Goal: Information Seeking & Learning: Learn about a topic

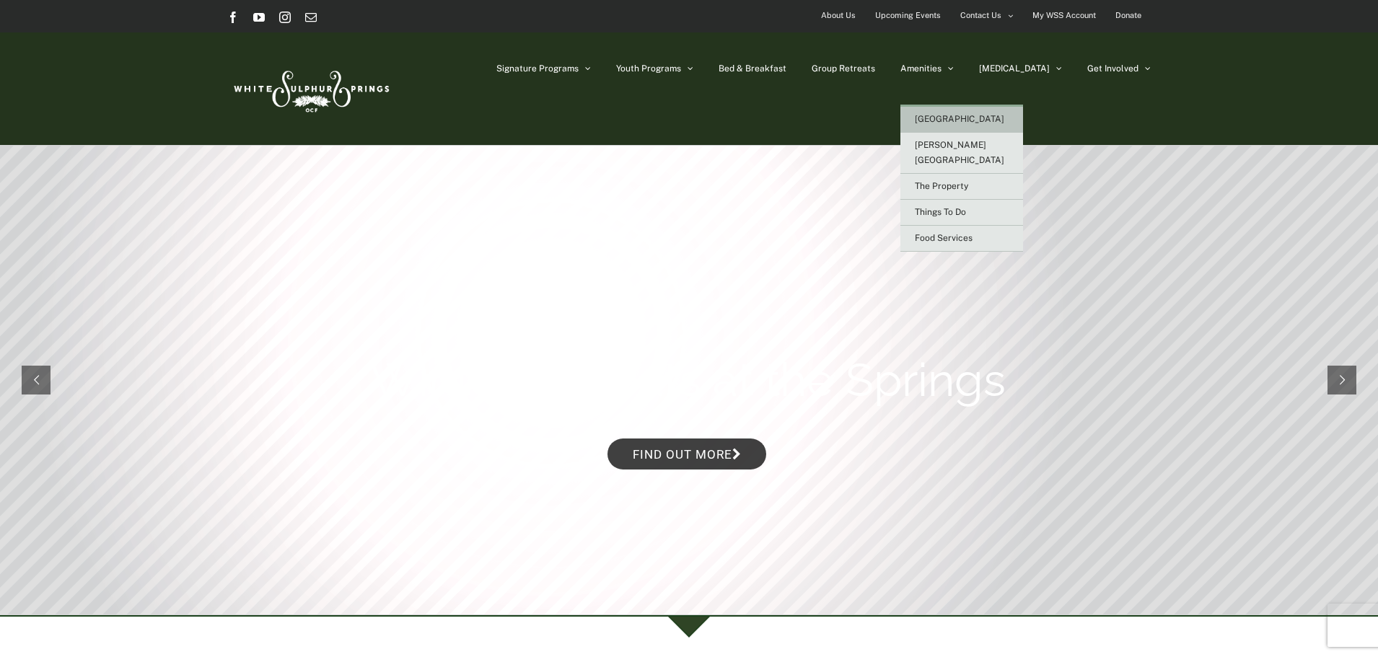
click at [997, 122] on span "[GEOGRAPHIC_DATA]" at bounding box center [959, 119] width 89 height 10
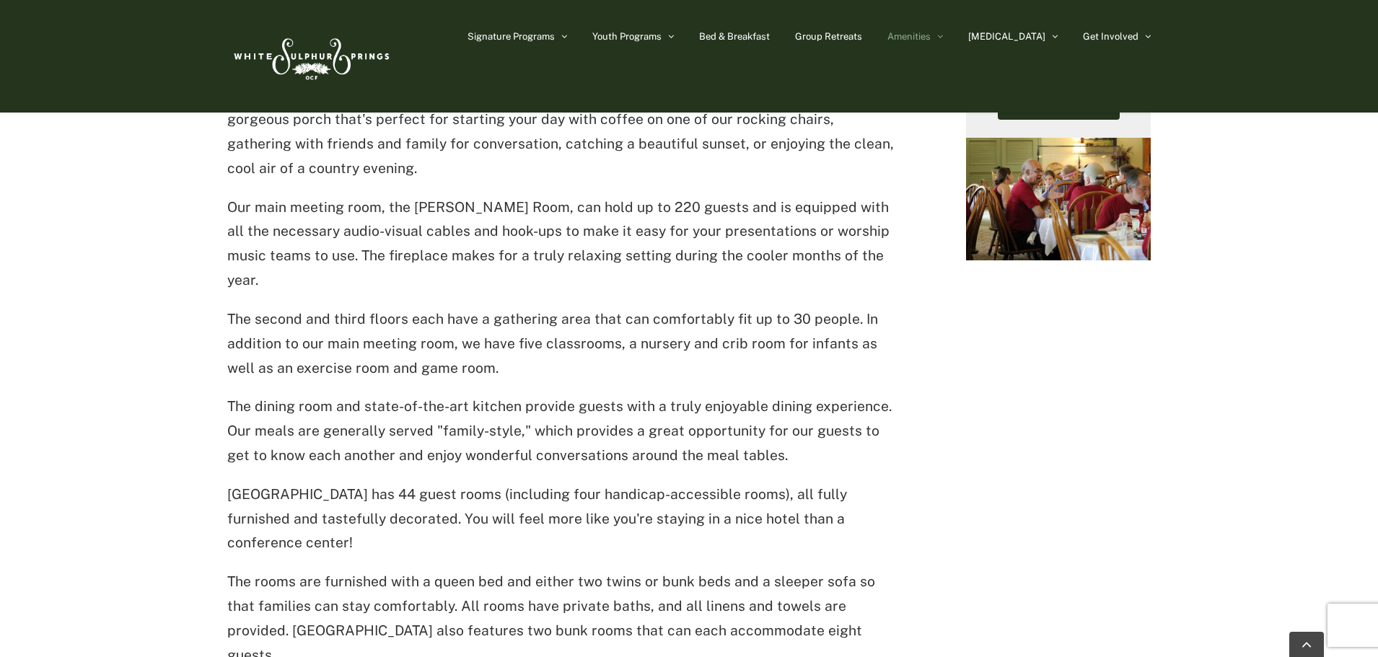
scroll to position [649, 0]
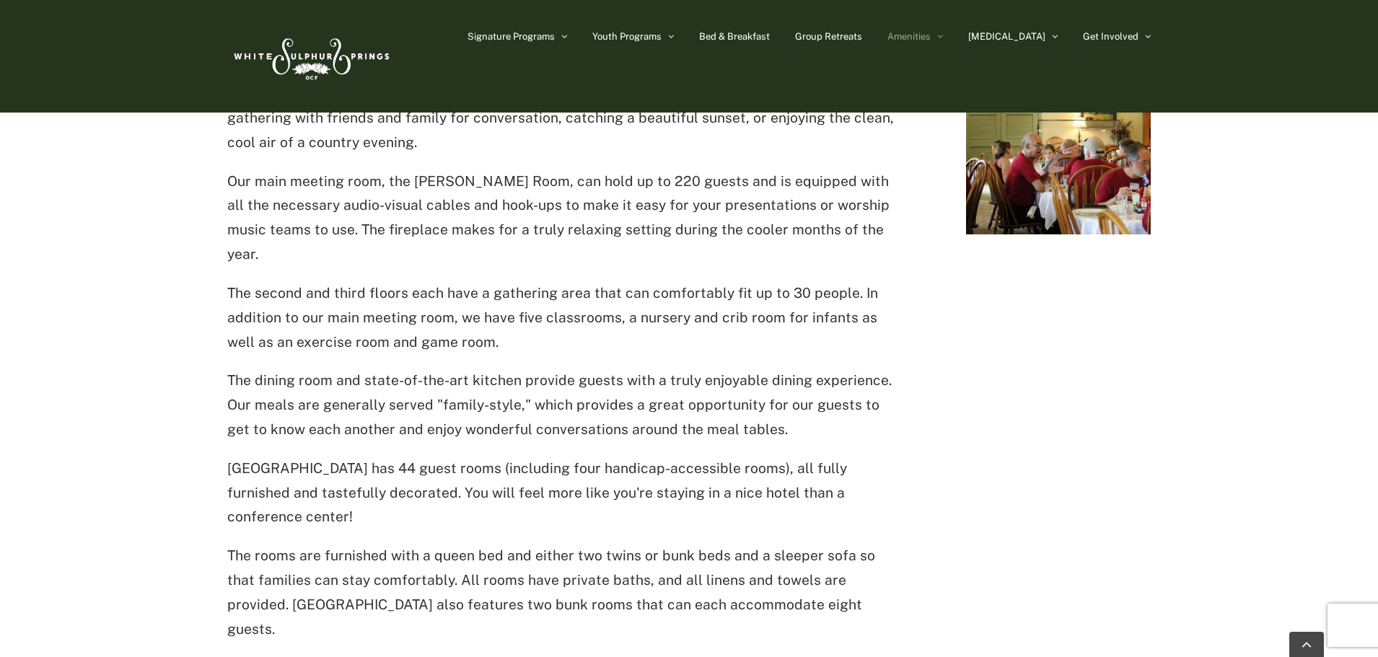
click at [843, 544] on p "The rooms are furnished with a queen bed and either two twins or bunk beds and …" at bounding box center [564, 592] width 674 height 97
click at [873, 560] on p "The rooms are furnished with a queen bed and either two twins or bunk beds and …" at bounding box center [564, 592] width 674 height 97
drag, startPoint x: 499, startPoint y: 505, endPoint x: 451, endPoint y: 504, distance: 47.6
click at [452, 544] on p "The rooms are furnished with a queen bed and either two twins or bunk beds and …" at bounding box center [564, 592] width 674 height 97
click at [460, 544] on p "The rooms are furnished with a queen bed and either two twins or bunk beds and …" at bounding box center [564, 592] width 674 height 97
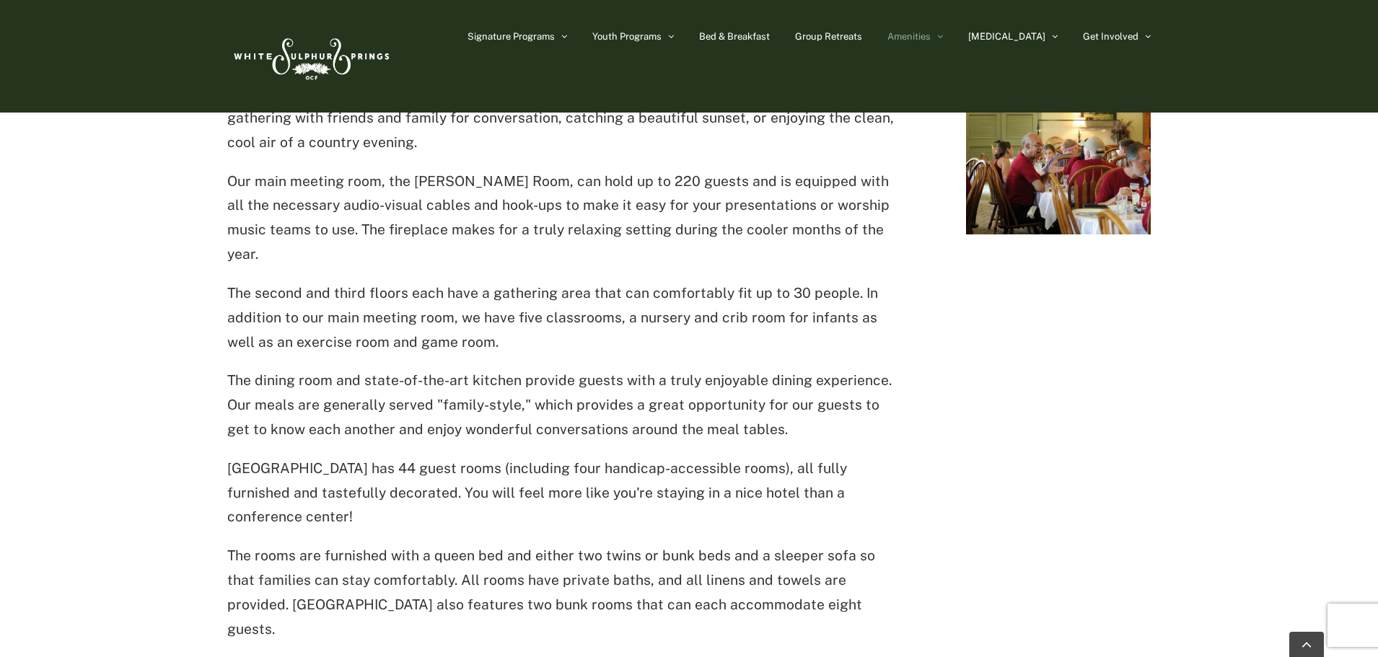
click at [513, 544] on p "The rooms are furnished with a queen bed and either two twins or bunk beds and …" at bounding box center [564, 592] width 674 height 97
click at [532, 548] on p "The rooms are furnished with a queen bed and either two twins or bunk beds and …" at bounding box center [564, 592] width 674 height 97
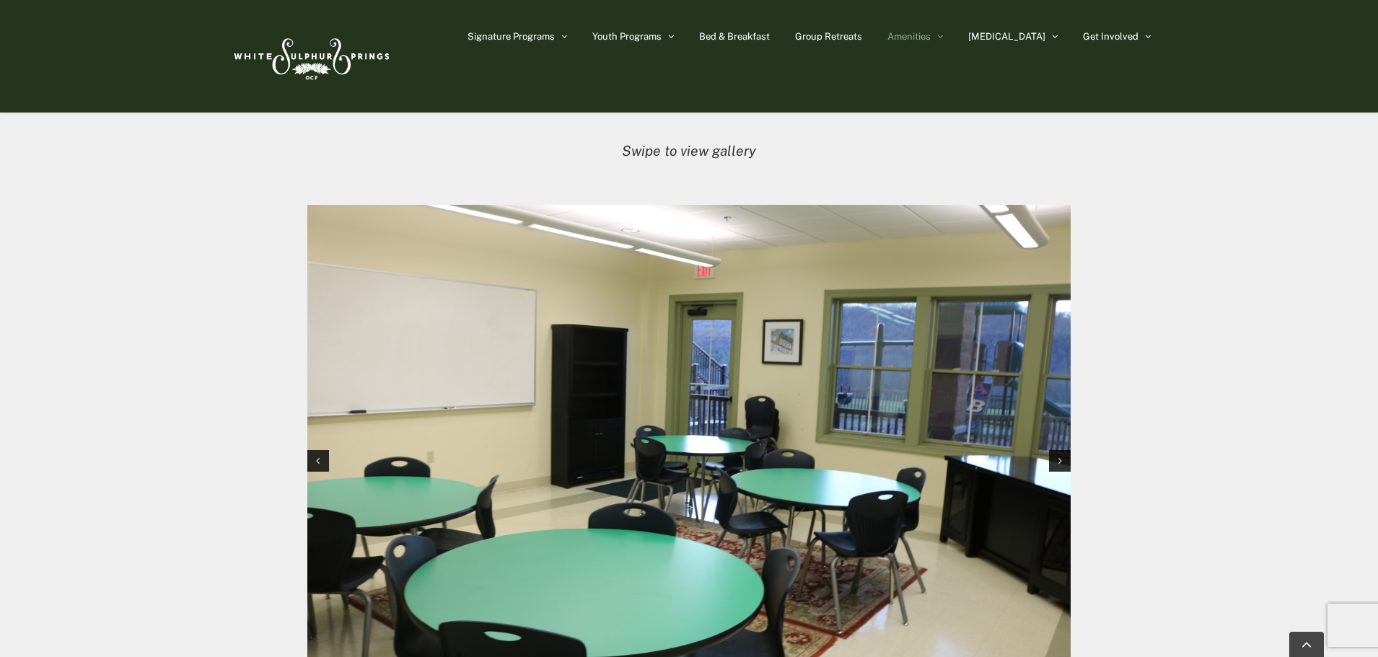
scroll to position [866, 0]
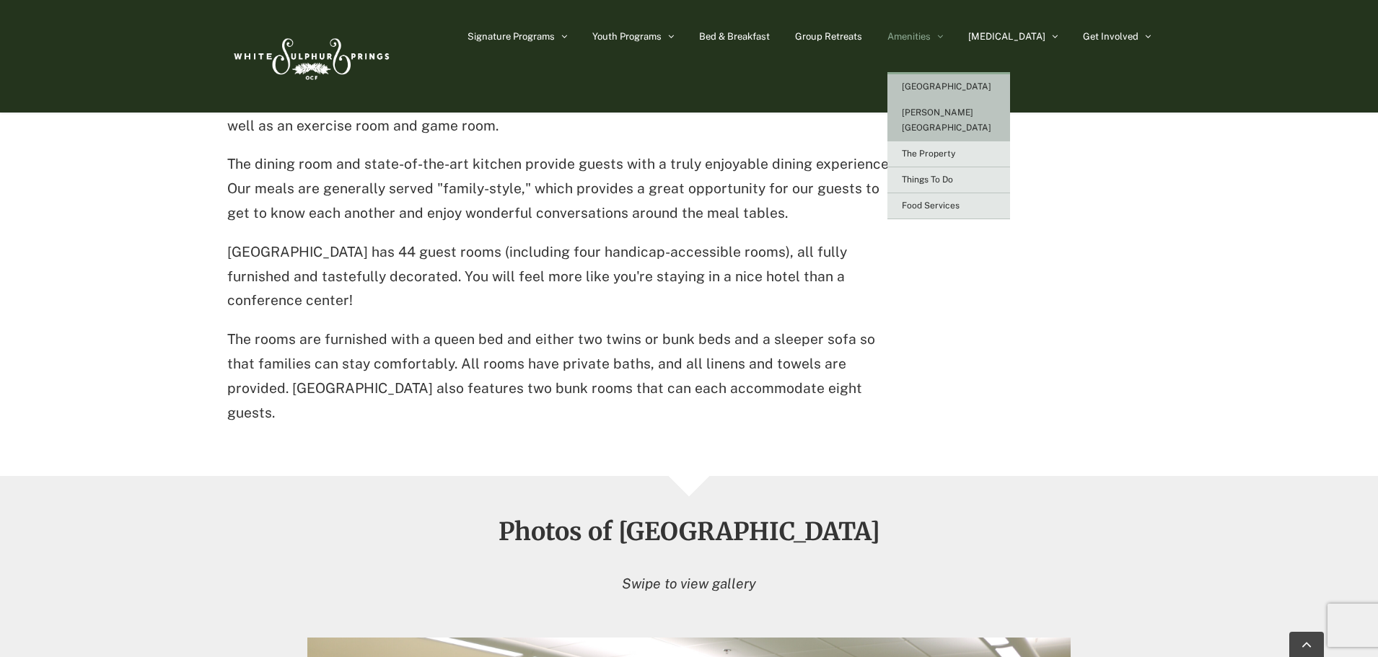
click at [988, 115] on span "[PERSON_NAME][GEOGRAPHIC_DATA]" at bounding box center [946, 120] width 89 height 25
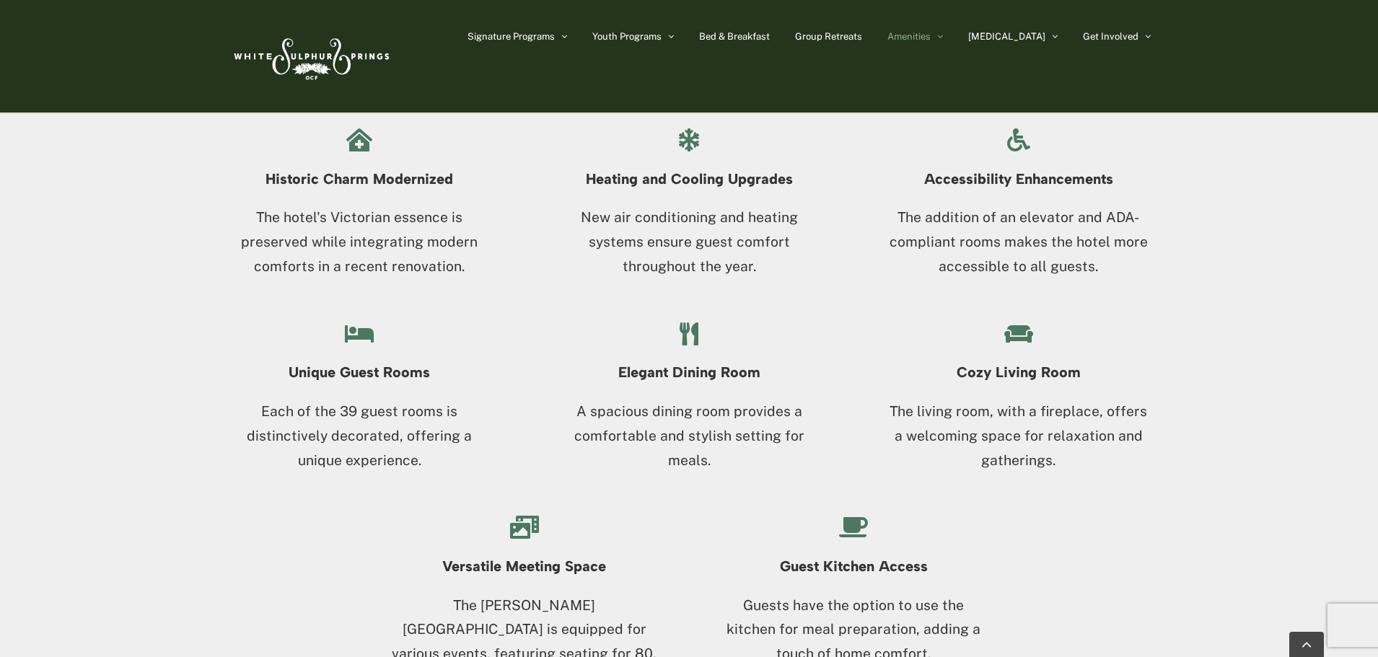
scroll to position [1443, 0]
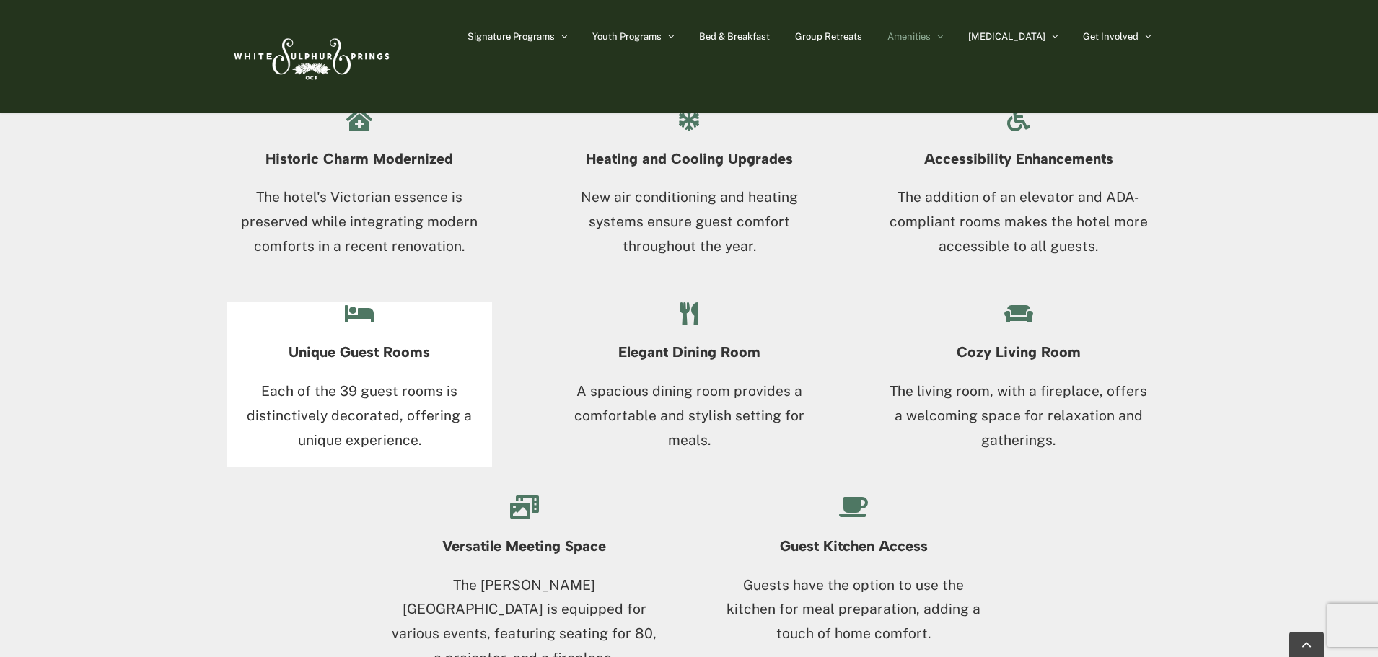
click at [414, 373] on div "Unique Guest Rooms Each of the 39 guest rooms is distinctively decorated, offer…" at bounding box center [359, 396] width 265 height 142
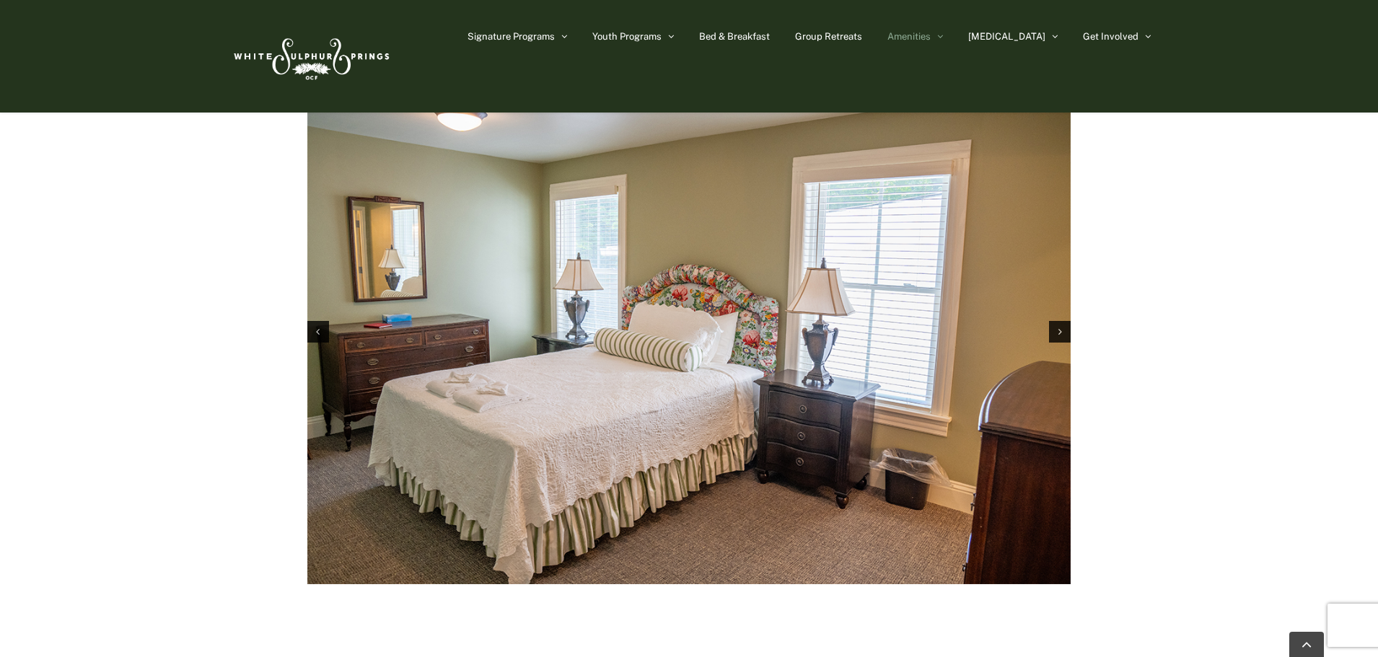
scroll to position [2309, 0]
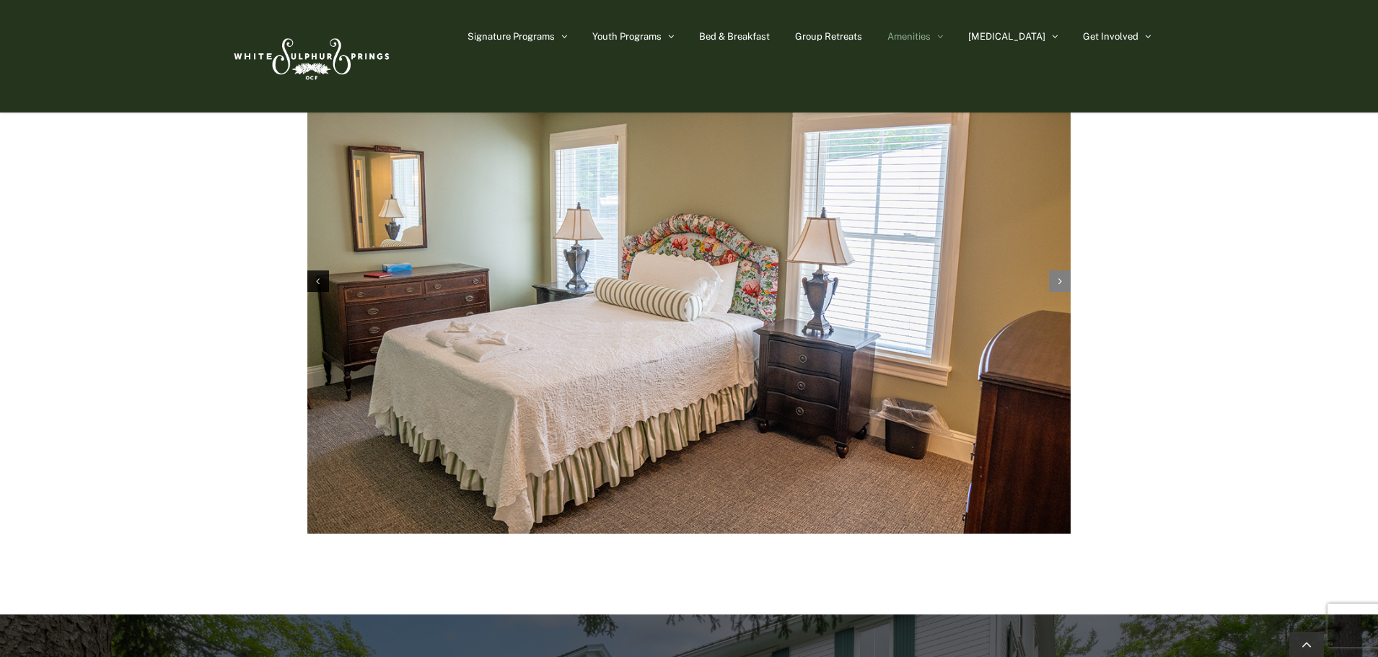
click at [1068, 271] on div "Next slide" at bounding box center [1060, 282] width 22 height 22
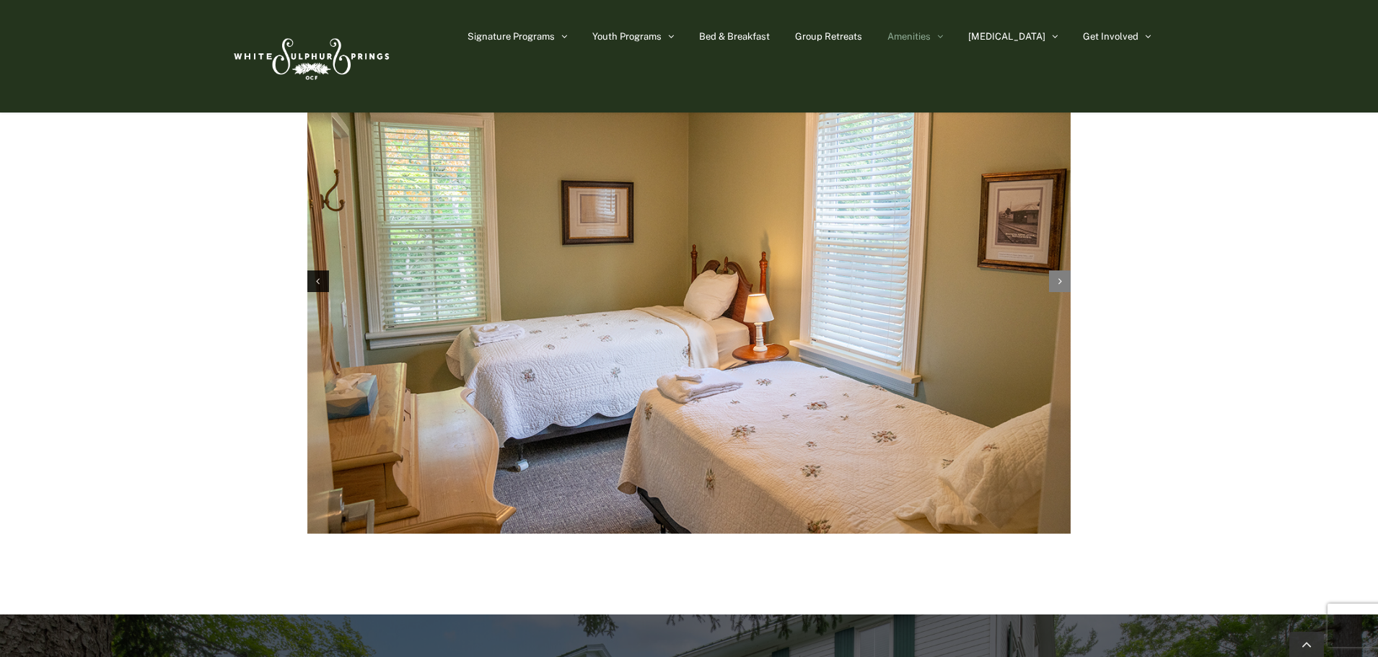
click at [1067, 271] on div "Next slide" at bounding box center [1060, 282] width 22 height 22
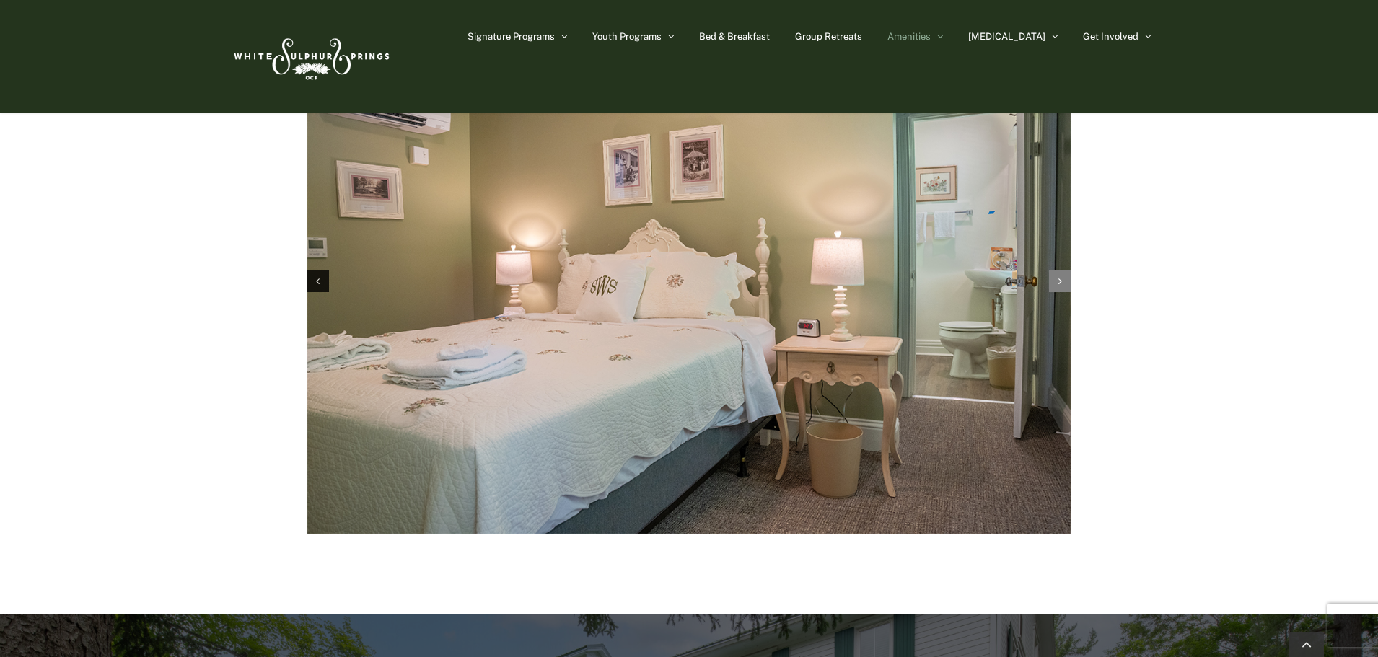
click at [1067, 271] on div "Next slide" at bounding box center [1060, 282] width 22 height 22
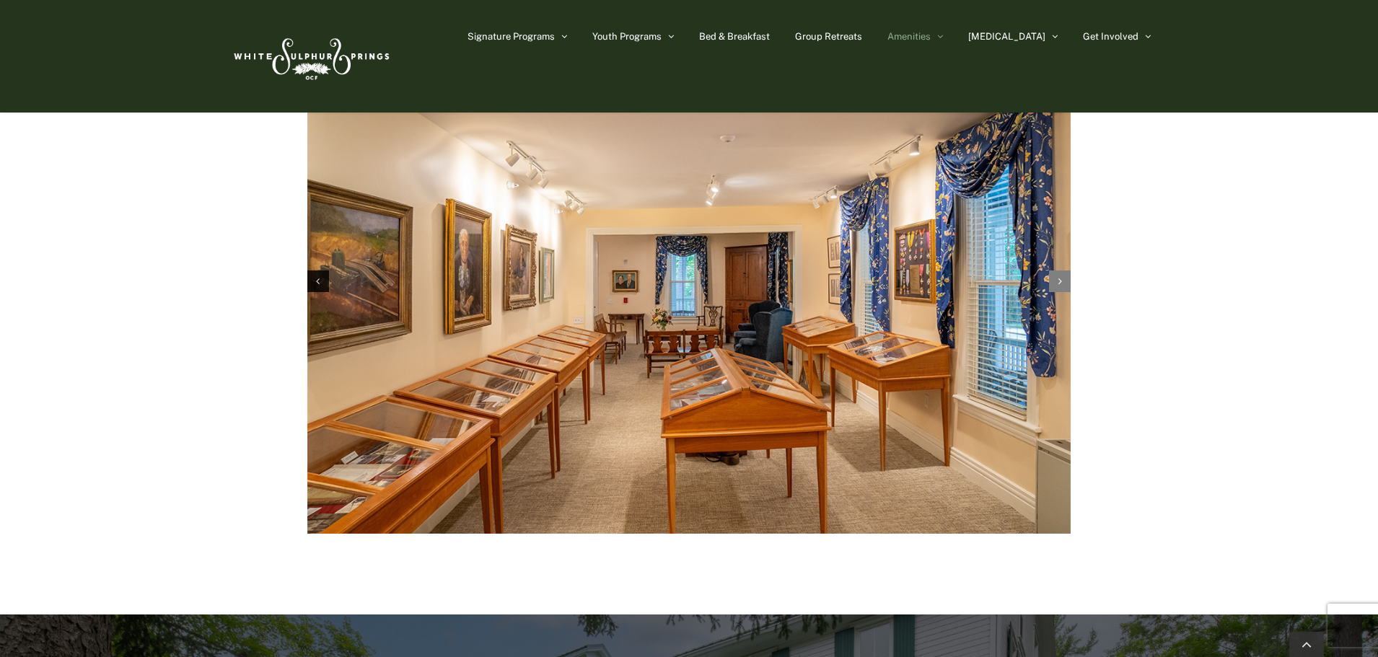
click at [1067, 271] on div "Next slide" at bounding box center [1060, 282] width 22 height 22
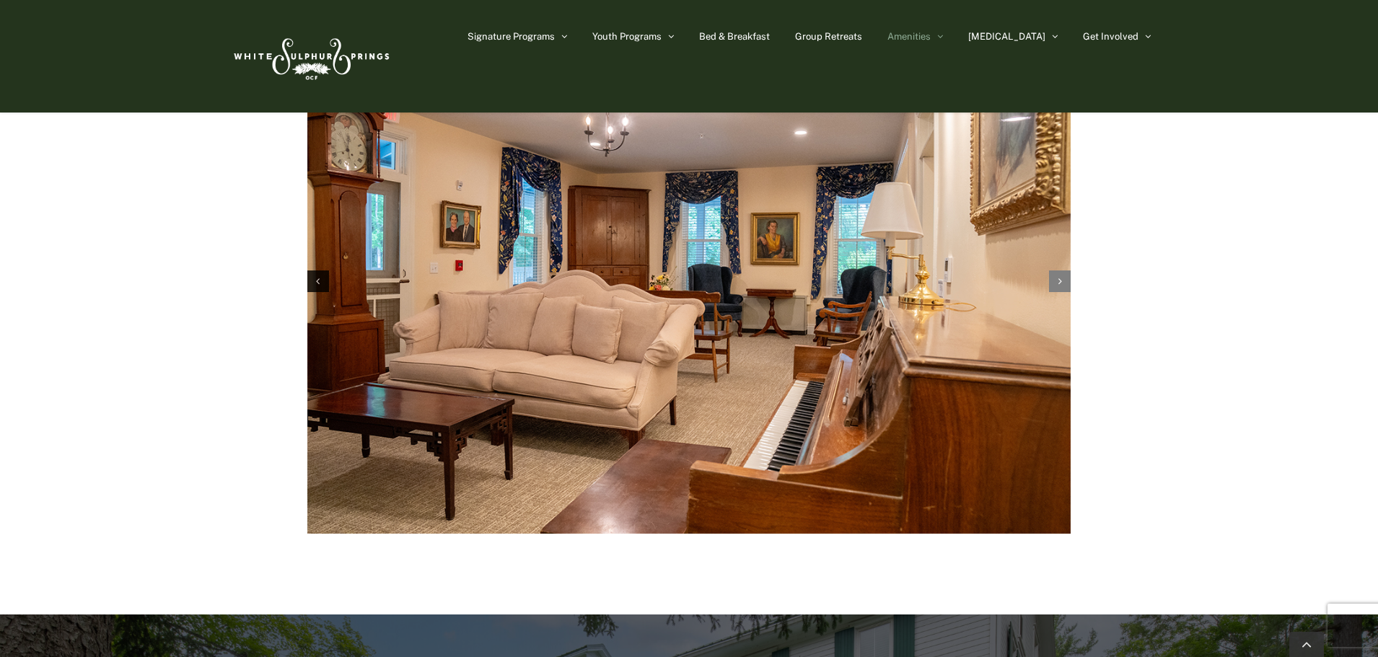
click at [1067, 271] on div "Next slide" at bounding box center [1060, 282] width 22 height 22
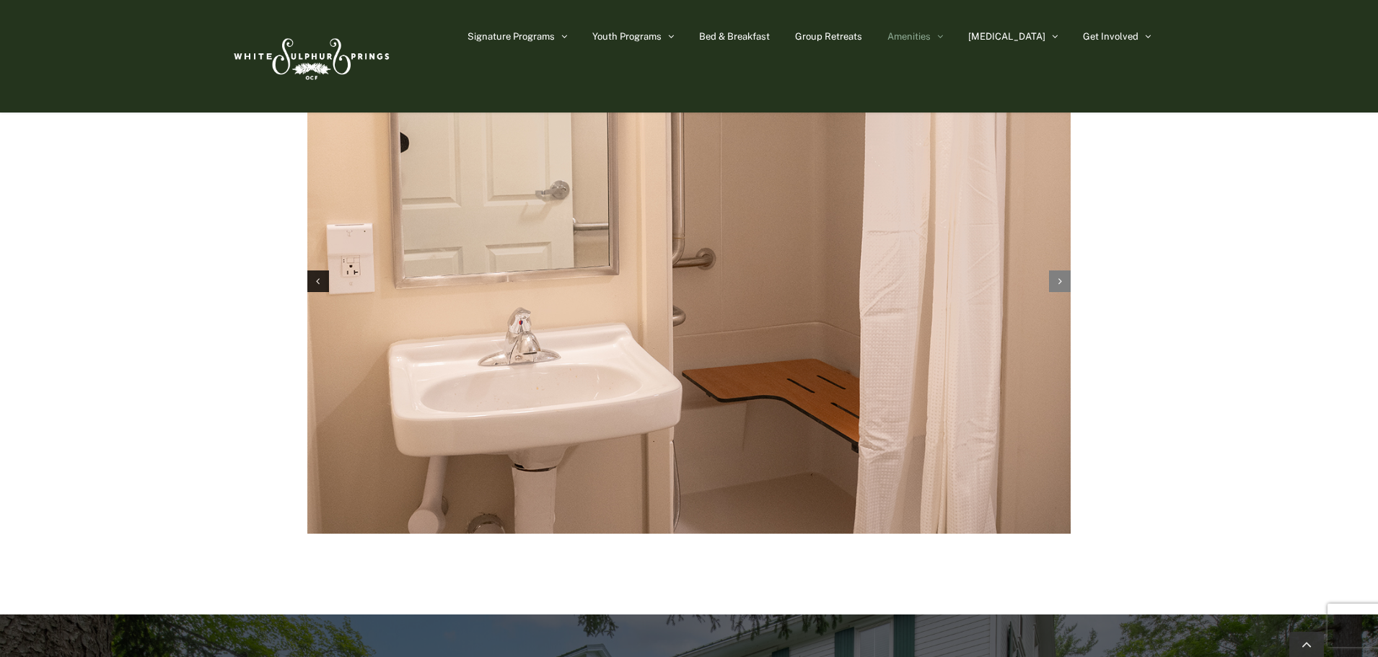
click at [1067, 271] on div "Next slide" at bounding box center [1060, 282] width 22 height 22
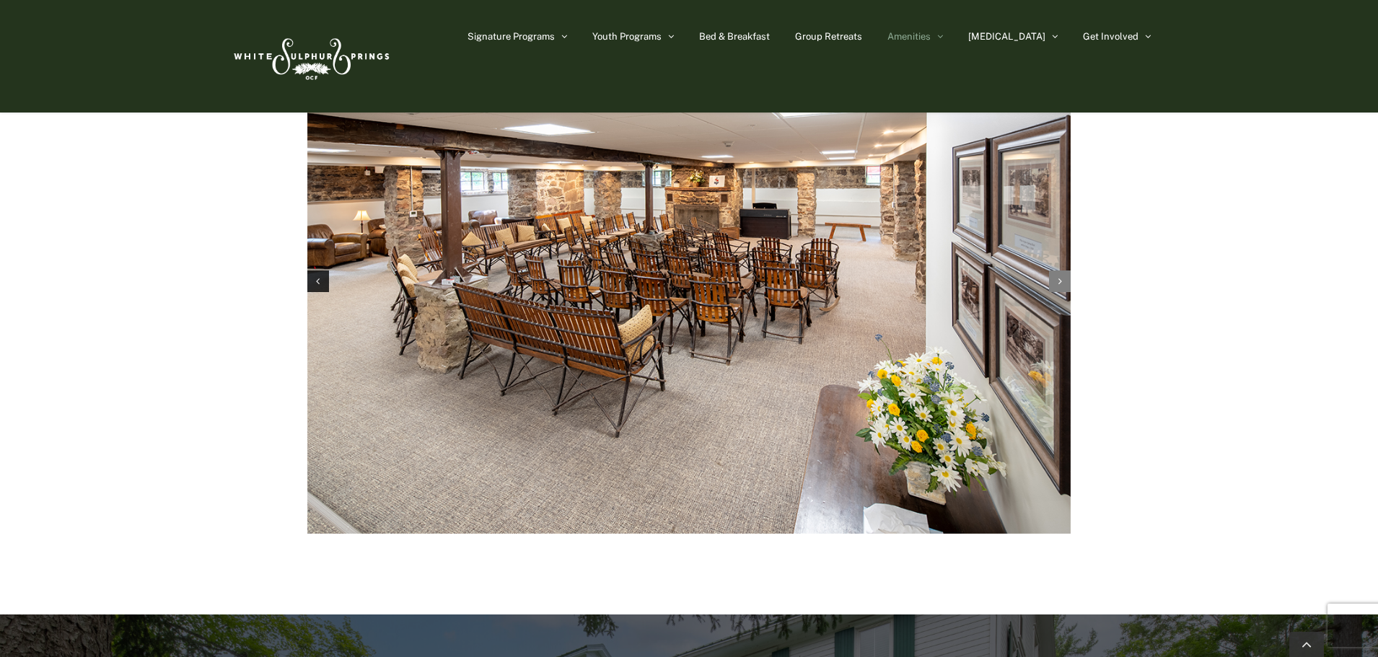
click at [1067, 271] on div "Next slide" at bounding box center [1060, 282] width 22 height 22
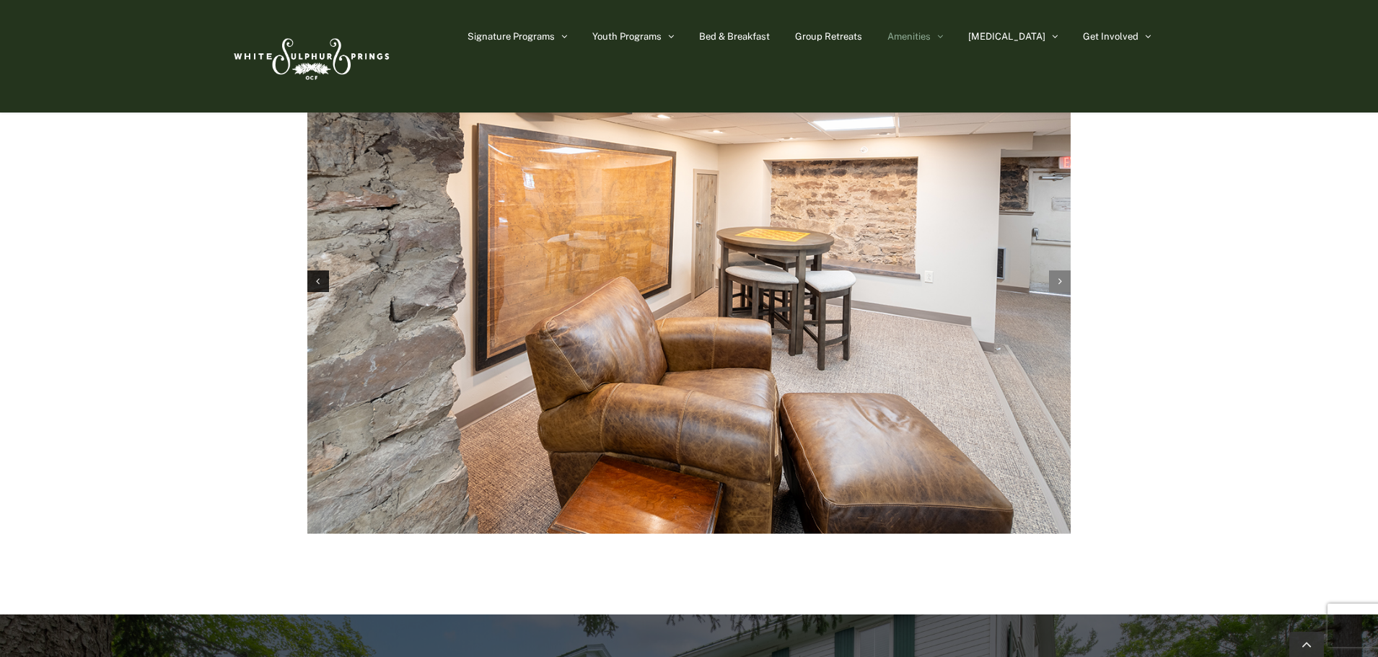
click at [1067, 271] on div "Next slide" at bounding box center [1060, 282] width 22 height 22
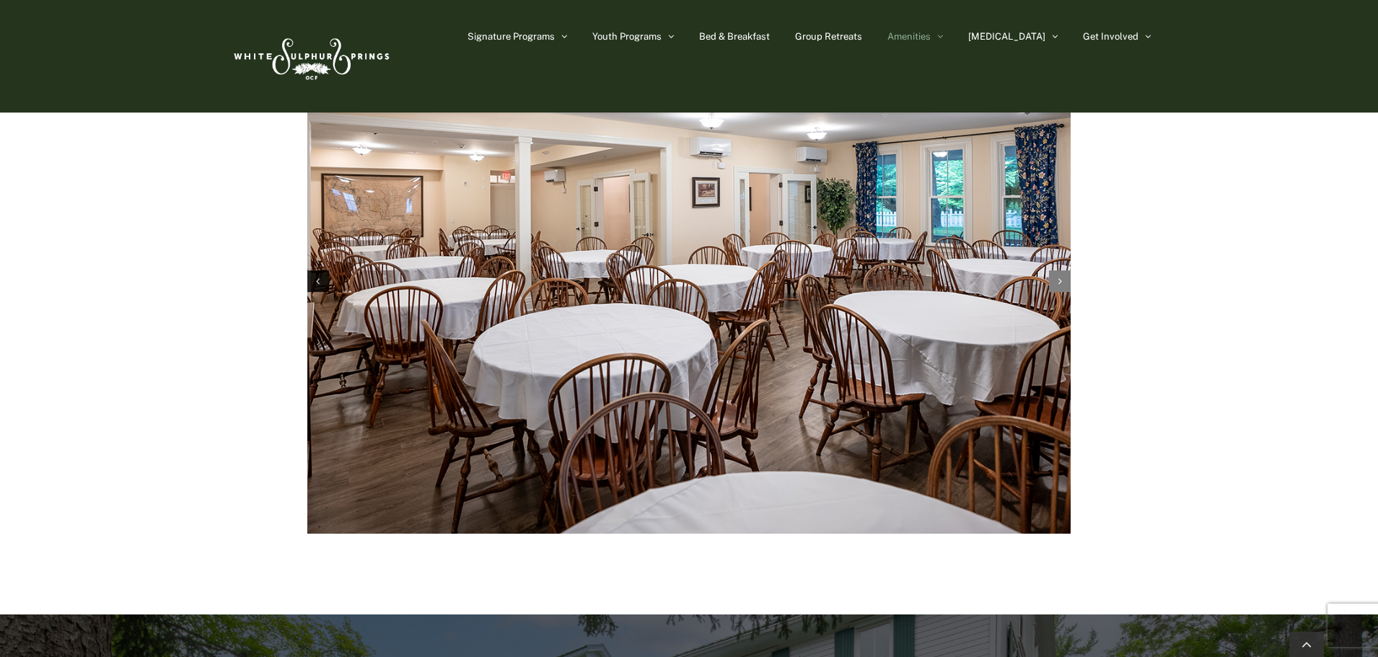
click at [1067, 271] on div "Next slide" at bounding box center [1060, 282] width 22 height 22
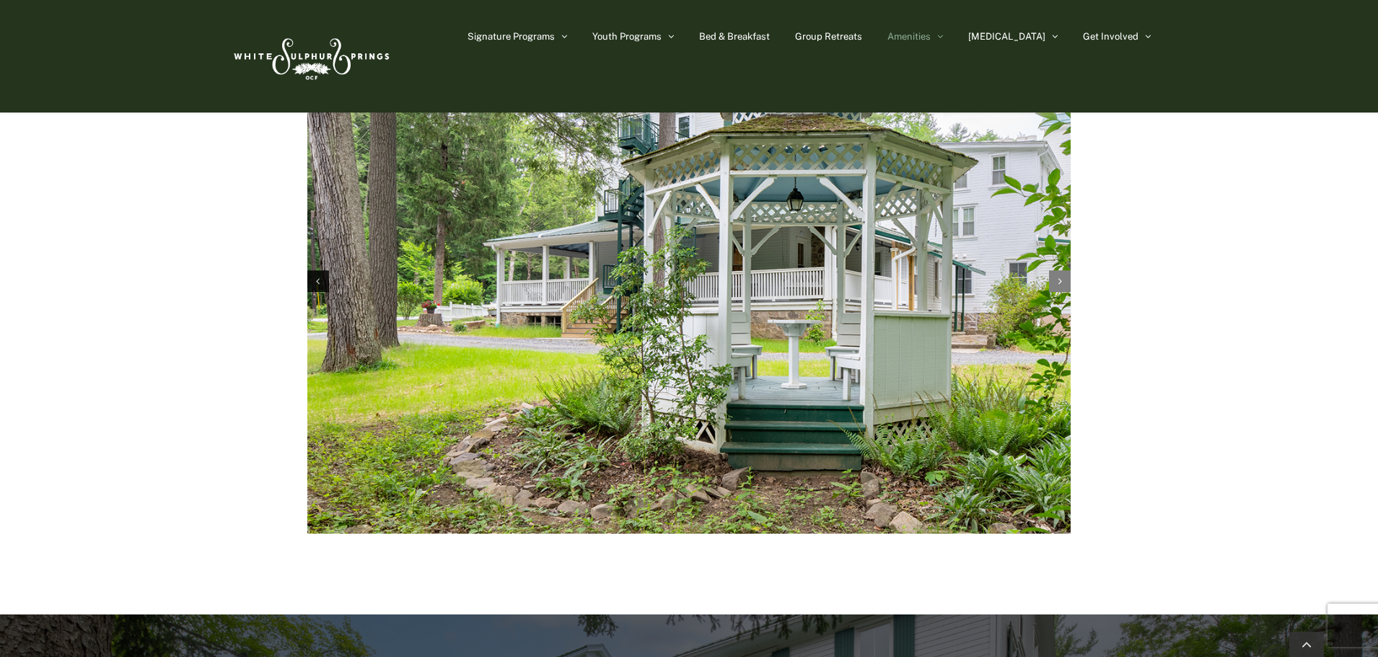
click at [1067, 271] on div "Next slide" at bounding box center [1060, 282] width 22 height 22
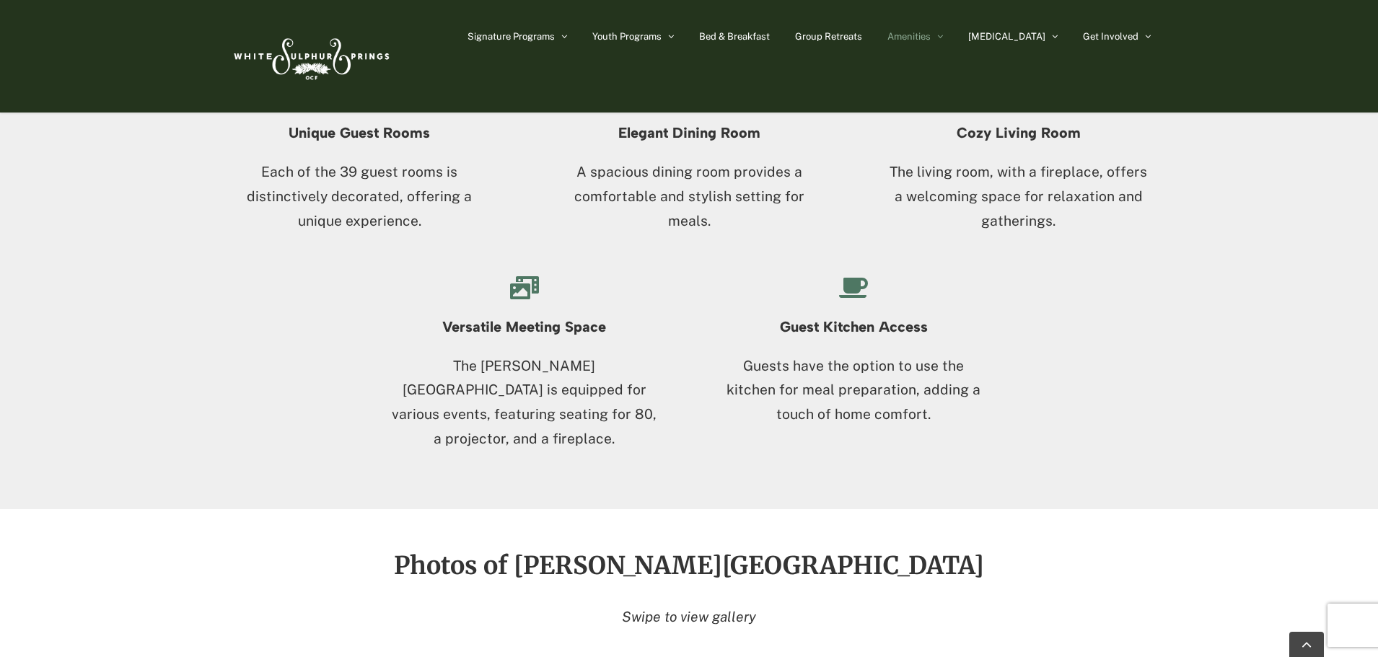
scroll to position [1371, 0]
